Goal: Task Accomplishment & Management: Manage account settings

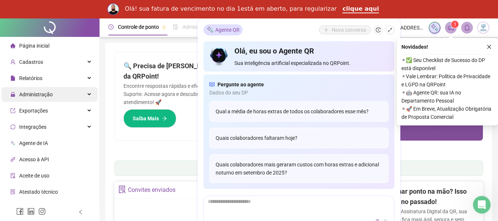
click at [57, 94] on div "Administração" at bounding box center [49, 94] width 96 height 15
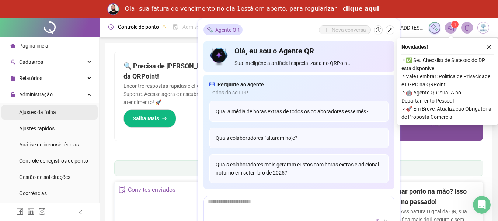
click at [43, 111] on span "Ajustes da folha" at bounding box center [37, 112] width 37 height 6
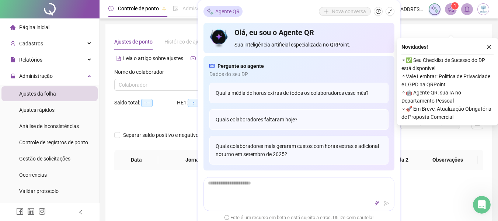
type input "**********"
click at [394, 12] on div "Agente QR Nova conversa Olá, eu sou o Agente QR Sua inteligência artificial esp…" at bounding box center [299, 113] width 203 height 227
click at [391, 13] on icon "shrink" at bounding box center [390, 11] width 5 height 5
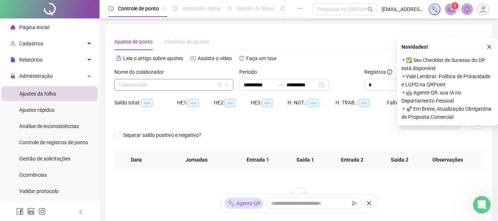
click at [138, 87] on input "search" at bounding box center [171, 84] width 104 height 11
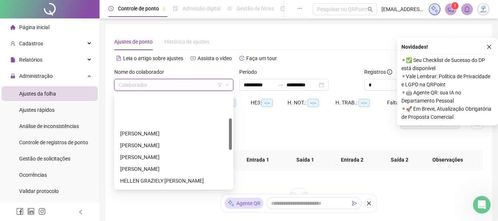
scroll to position [74, 0]
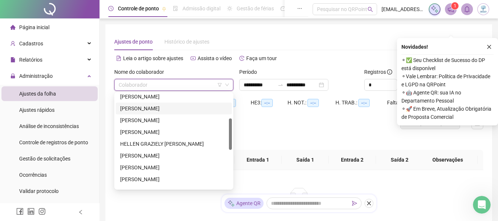
click at [159, 106] on div "[PERSON_NAME]" at bounding box center [173, 108] width 107 height 8
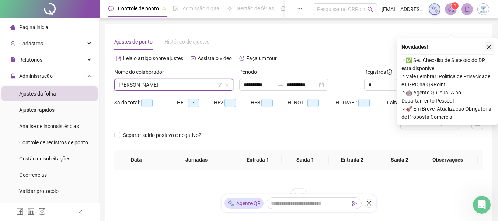
click at [489, 46] on icon "close" at bounding box center [489, 46] width 5 height 5
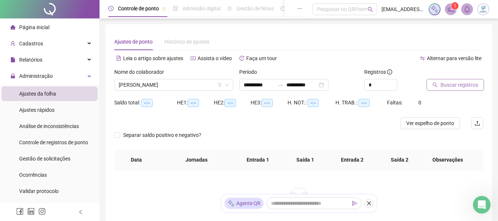
click at [458, 85] on span "Buscar registros" at bounding box center [460, 85] width 38 height 8
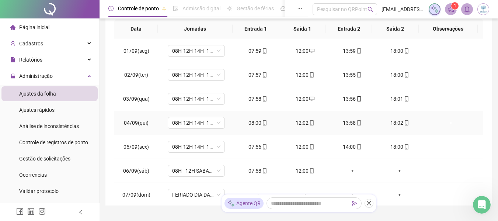
scroll to position [17, 0]
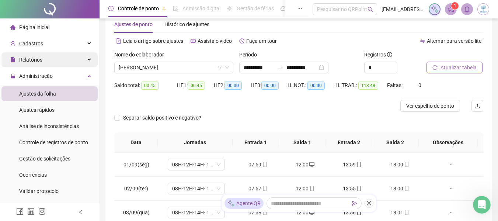
click at [49, 58] on div "Relatórios" at bounding box center [49, 59] width 96 height 15
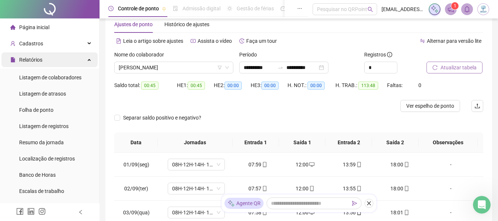
click at [82, 57] on div "Relatórios" at bounding box center [49, 59] width 96 height 15
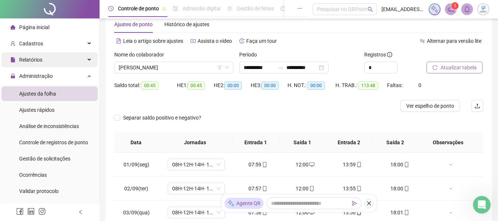
click at [82, 57] on div "Relatórios" at bounding box center [49, 59] width 96 height 15
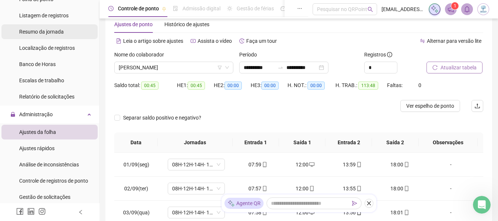
scroll to position [0, 0]
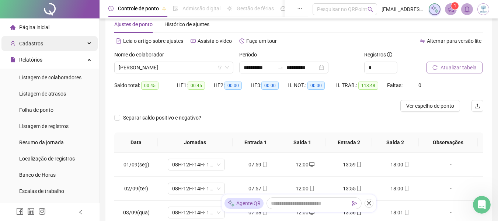
click at [68, 48] on div "Cadastros" at bounding box center [49, 43] width 96 height 15
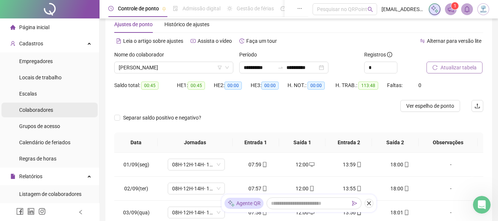
click at [53, 104] on li "Colaboradores" at bounding box center [49, 110] width 96 height 15
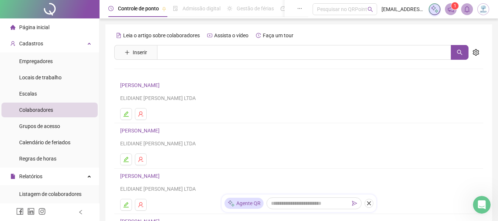
click at [153, 87] on link "[PERSON_NAME]" at bounding box center [141, 85] width 42 height 6
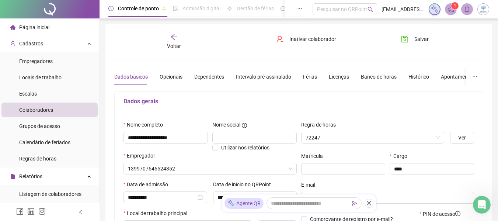
type input "**********"
click at [173, 41] on div "Voltar" at bounding box center [174, 41] width 57 height 17
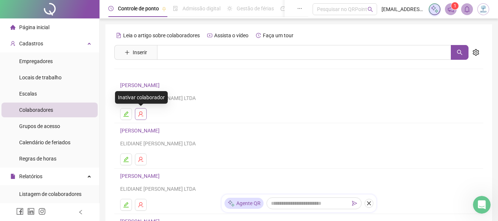
click at [142, 115] on icon "user-delete" at bounding box center [141, 114] width 6 height 6
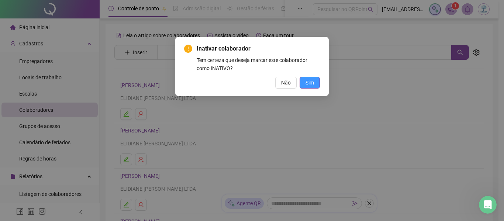
drag, startPoint x: 316, startPoint y: 75, endPoint x: 312, endPoint y: 80, distance: 6.3
click at [312, 80] on div "Inativar colaborador Tem certeza que deseja marcar este colaborador como INATIV…" at bounding box center [252, 66] width 136 height 44
click at [312, 81] on span "Sim" at bounding box center [309, 83] width 8 height 8
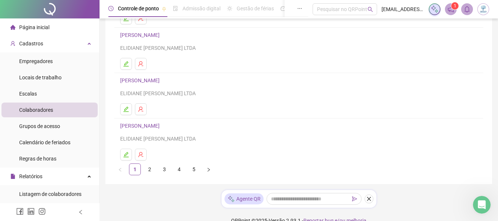
scroll to position [148, 0]
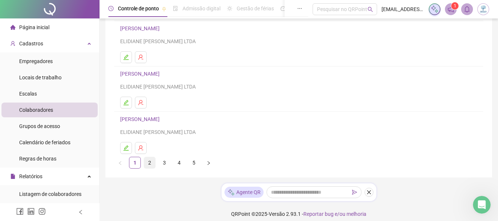
click at [150, 164] on link "2" at bounding box center [149, 162] width 11 height 11
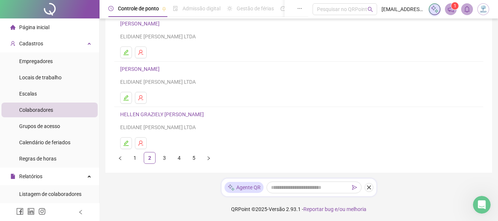
scroll to position [153, 0]
click at [169, 153] on link "3" at bounding box center [164, 156] width 11 height 11
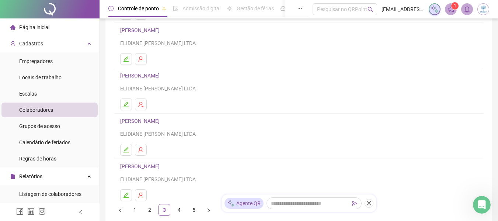
scroll to position [113, 0]
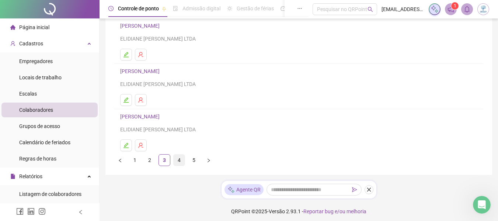
click at [177, 159] on link "4" at bounding box center [179, 160] width 11 height 11
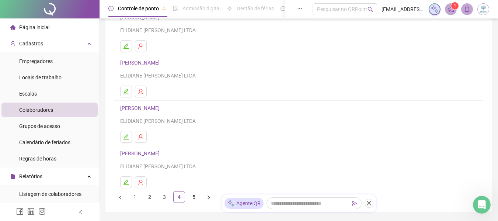
click at [192, 193] on link "5" at bounding box center [193, 196] width 11 height 11
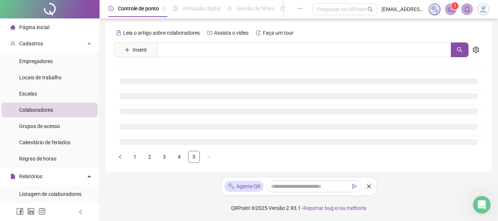
scroll to position [3, 0]
